Goal: Information Seeking & Learning: Learn about a topic

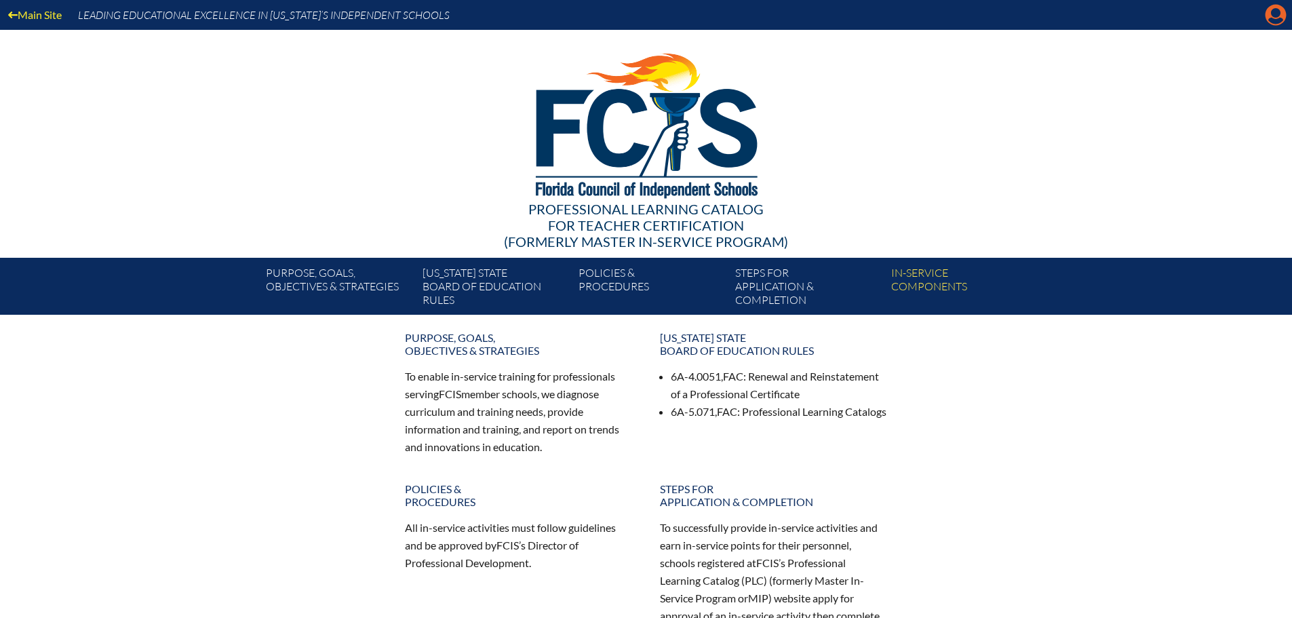
click at [1270, 12] on icon at bounding box center [1275, 15] width 21 height 21
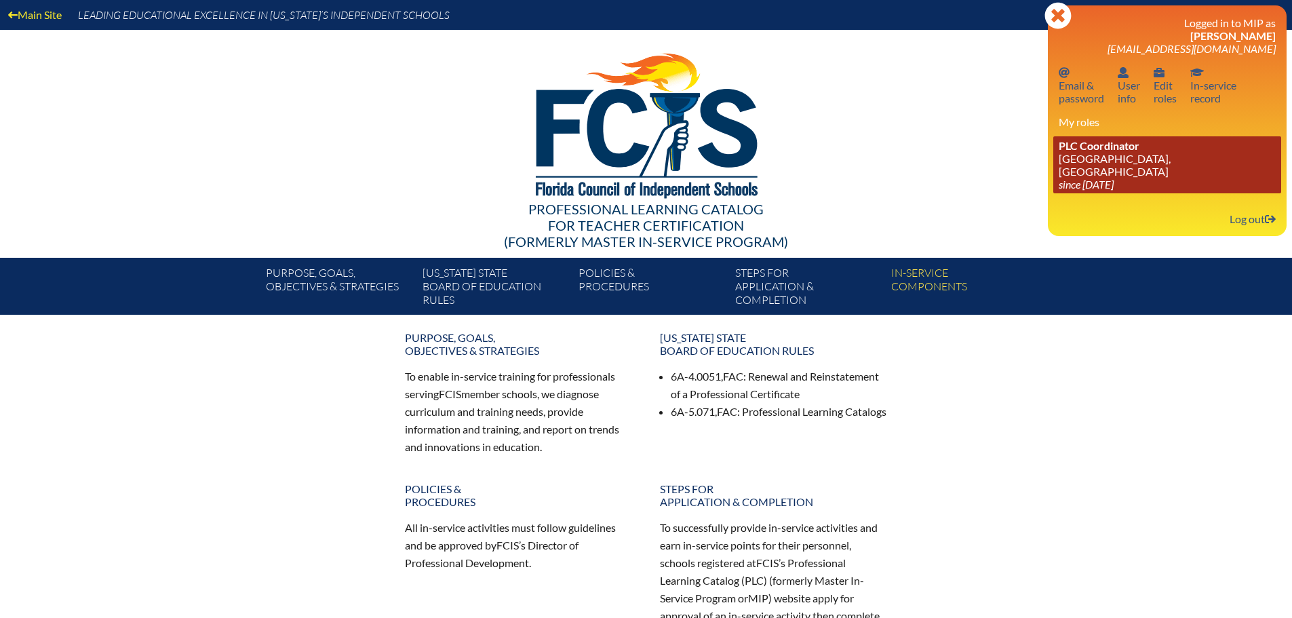
click at [1146, 159] on link "PLC Coordinator St. Mark’s Episcopal School, Palm Beach Gardens since 2023 Jun …" at bounding box center [1167, 164] width 228 height 57
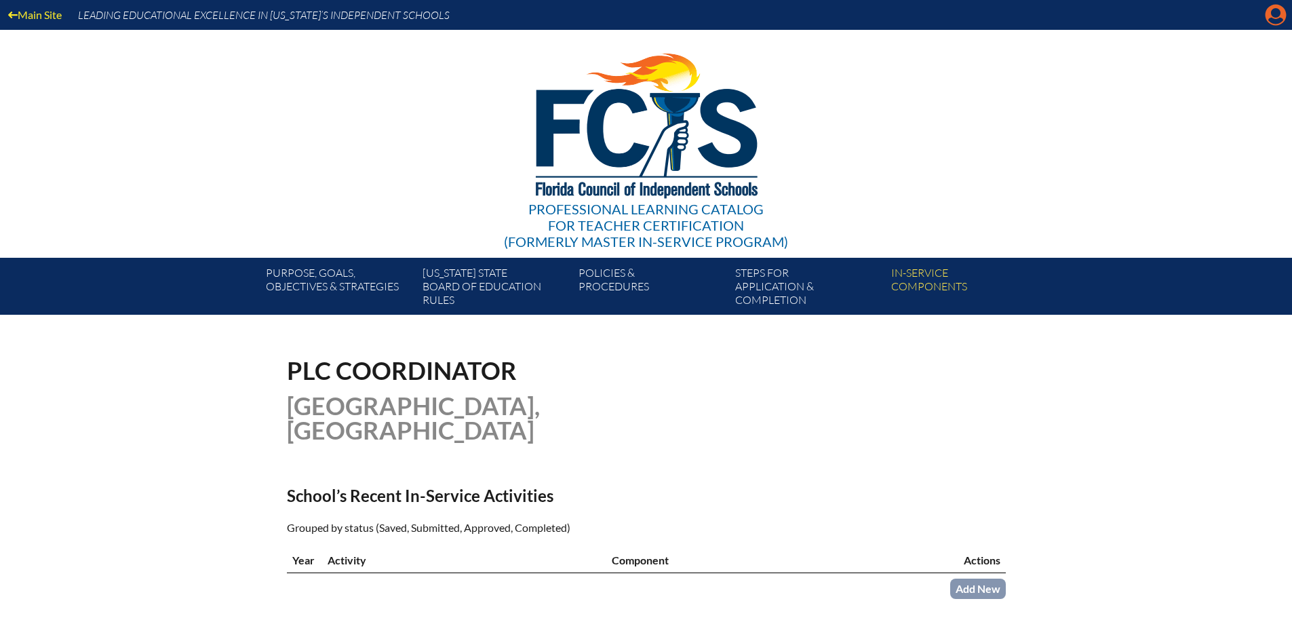
click at [1277, 12] on icon "Manage account" at bounding box center [1275, 15] width 22 height 22
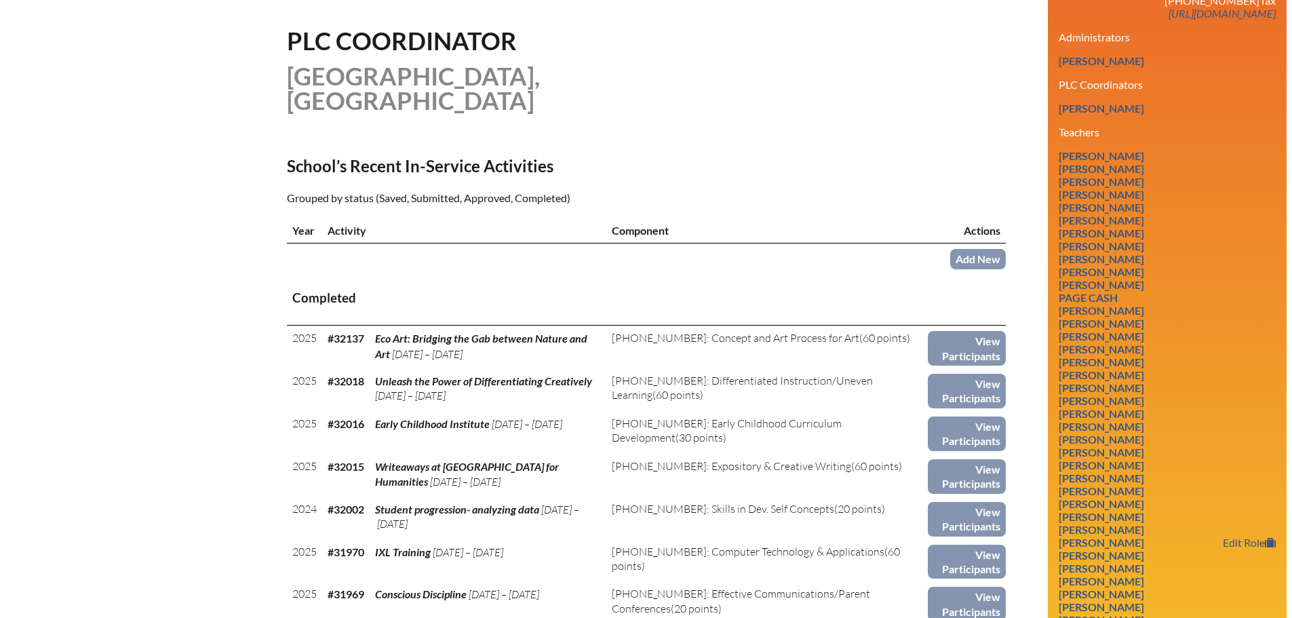
scroll to position [678, 0]
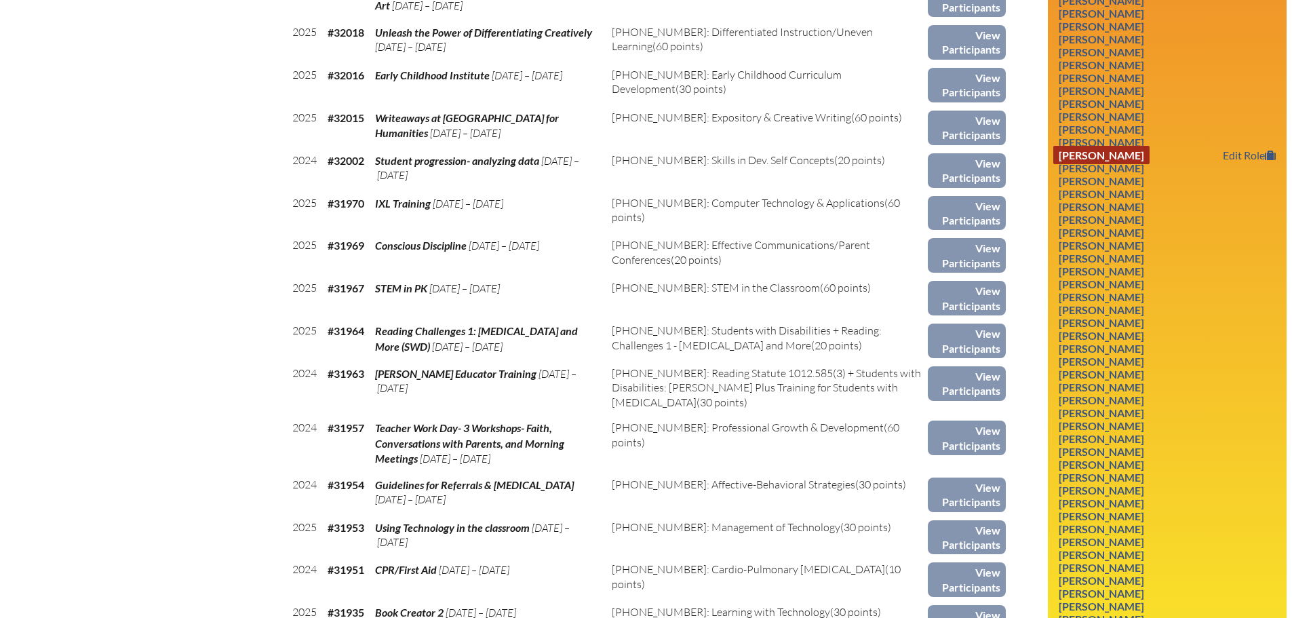
click at [1077, 157] on link "[PERSON_NAME]" at bounding box center [1101, 155] width 96 height 18
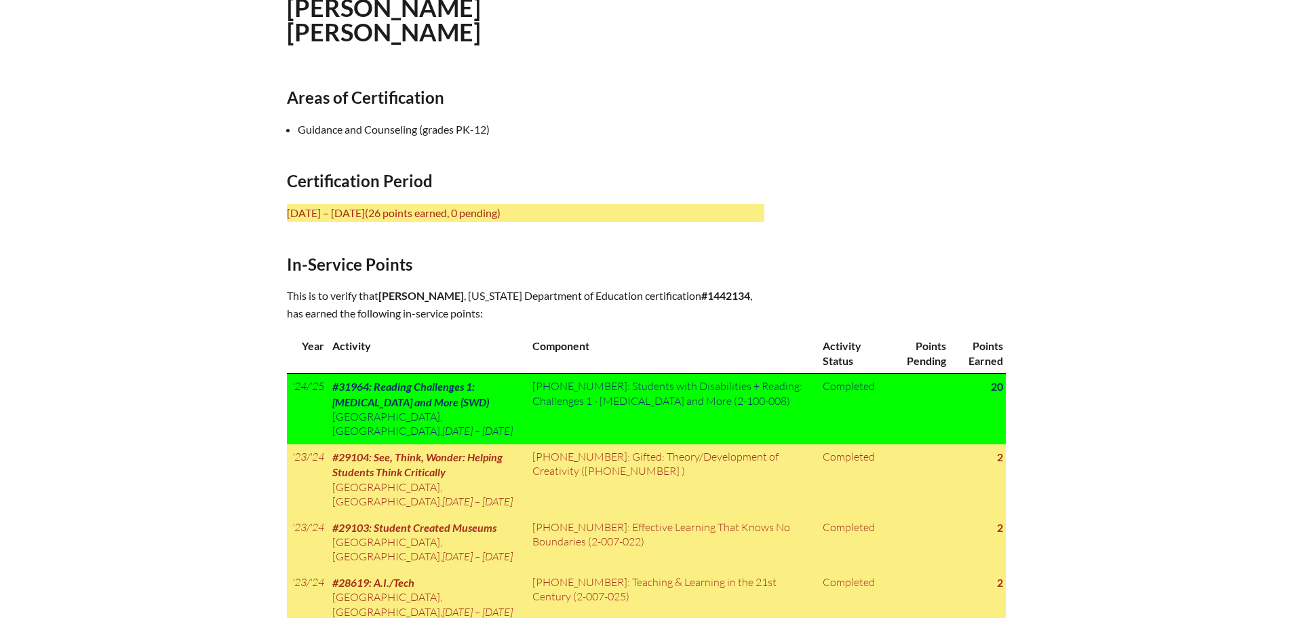
scroll to position [542, 0]
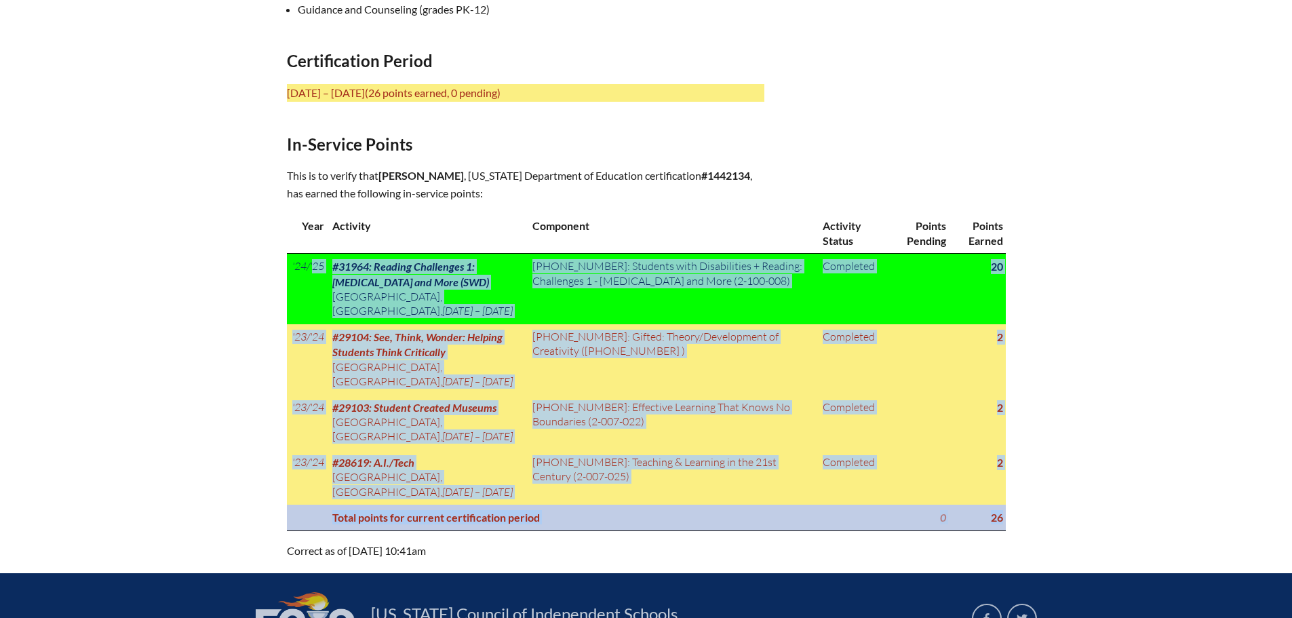
drag, startPoint x: 288, startPoint y: 256, endPoint x: 1000, endPoint y: 521, distance: 759.6
click at [1000, 521] on tbody "'24/'25 #31964: Reading Challenges 1: Dyslexia and More (SWD) St. Mark’s Episco…" at bounding box center [646, 392] width 719 height 277
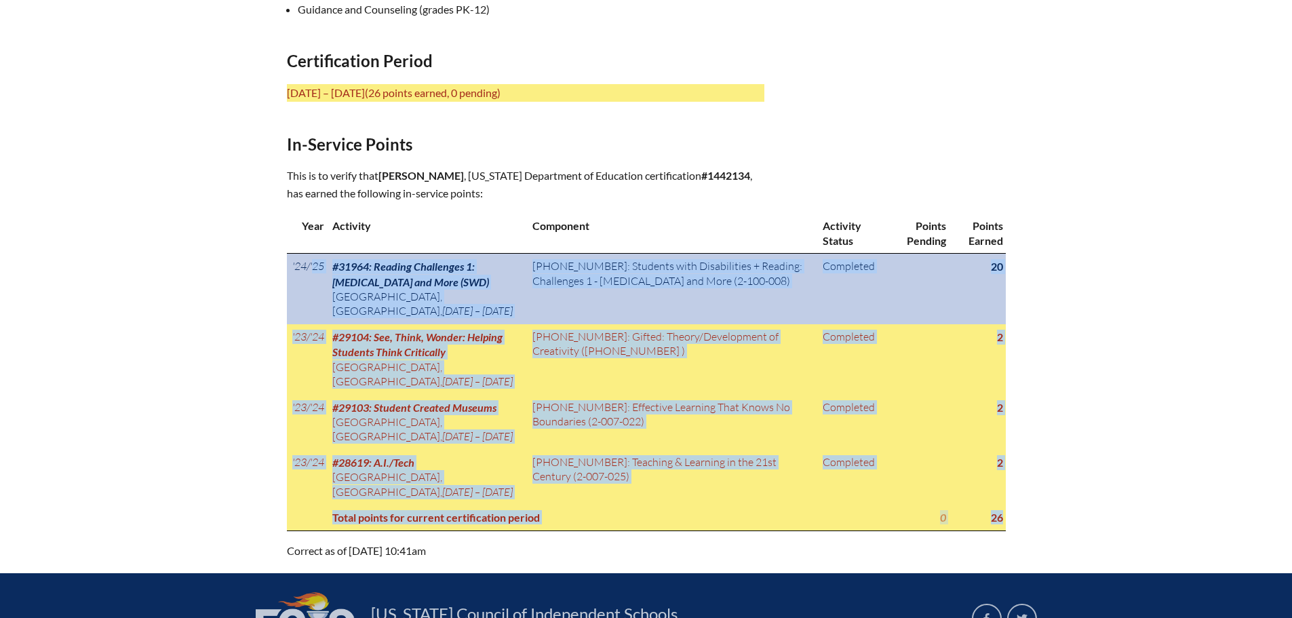
copy tbody "'24/'25 #31964: Reading Challenges 1: Dyslexia and More (SWD) St. Mark’s Episco…"
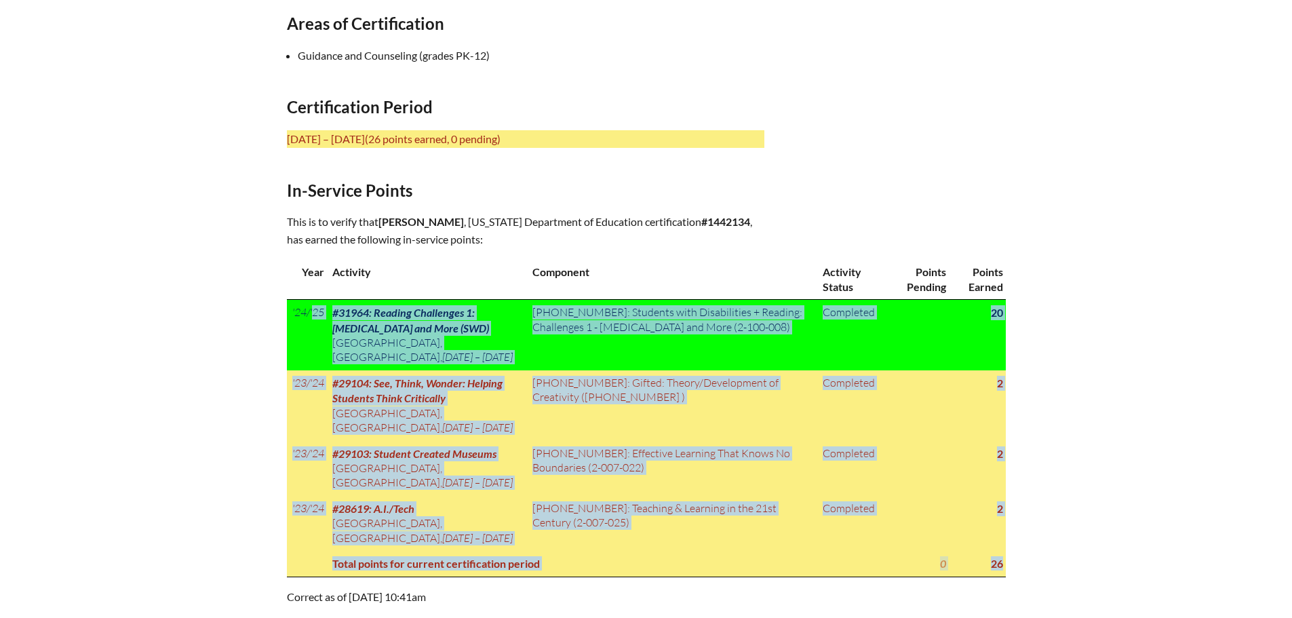
scroll to position [475, 0]
